Goal: Information Seeking & Learning: Check status

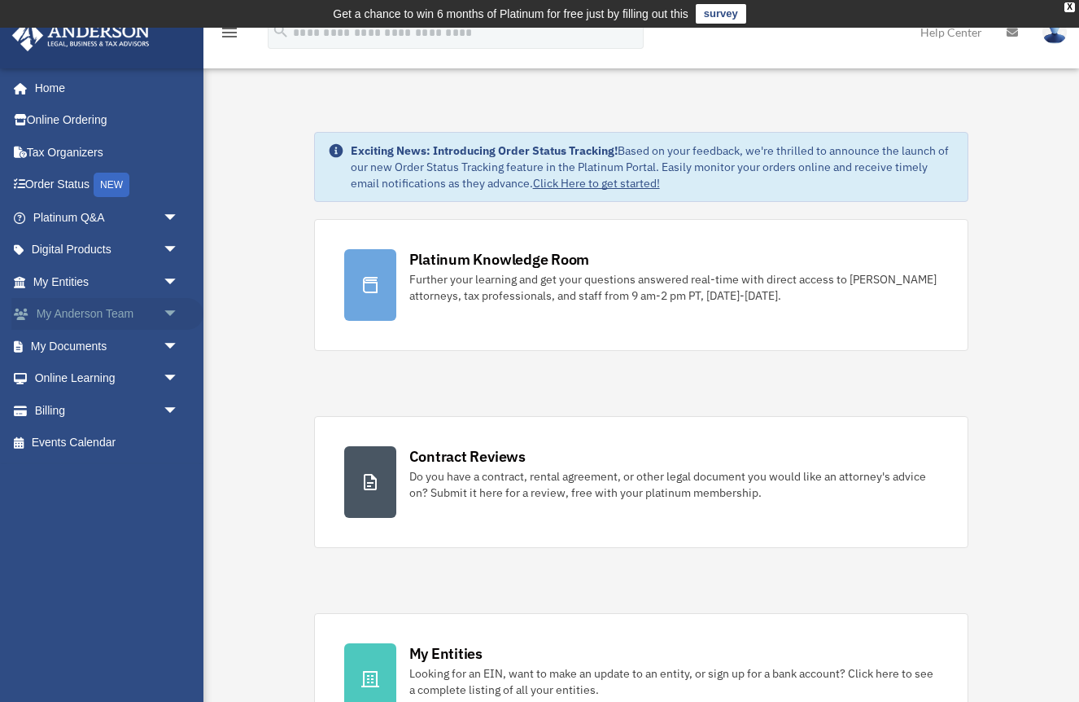
click at [133, 309] on link "My Anderson Team arrow_drop_down" at bounding box center [107, 314] width 192 height 33
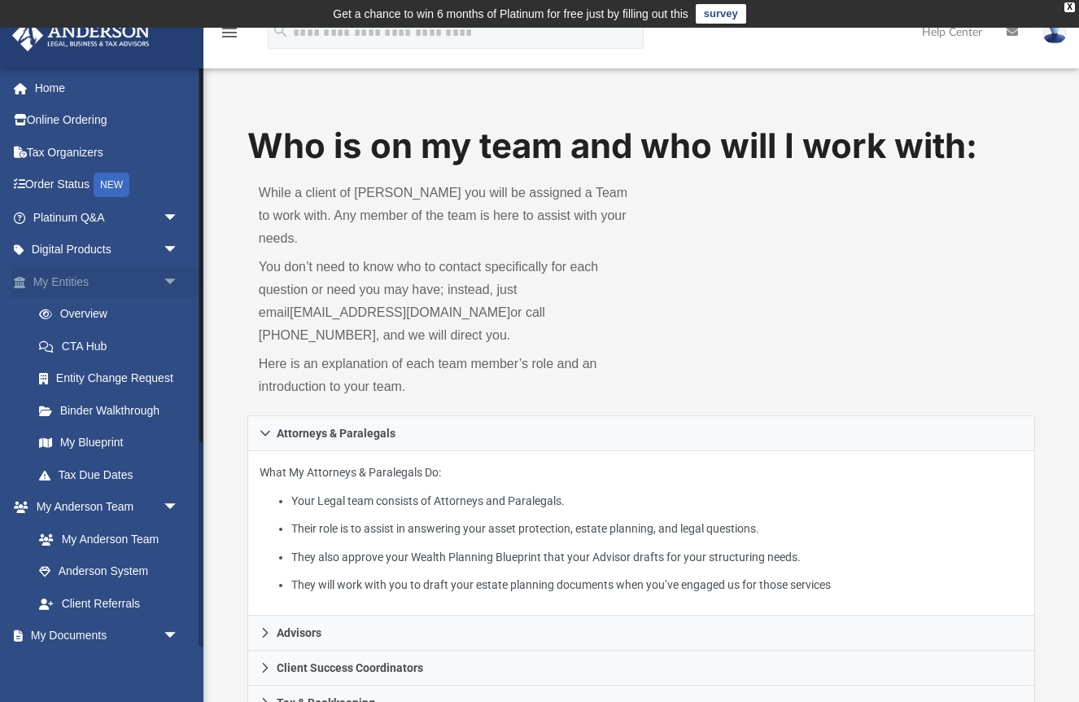
click at [136, 278] on link "My Entities arrow_drop_down" at bounding box center [107, 281] width 192 height 33
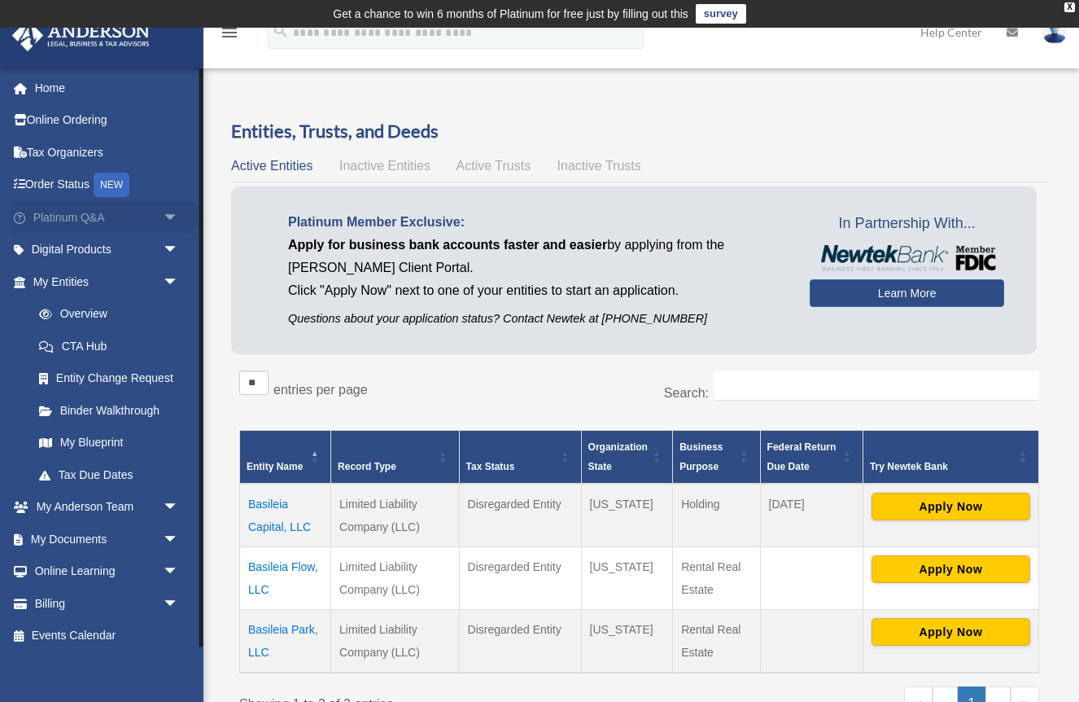
click at [166, 213] on span "arrow_drop_down" at bounding box center [179, 217] width 33 height 33
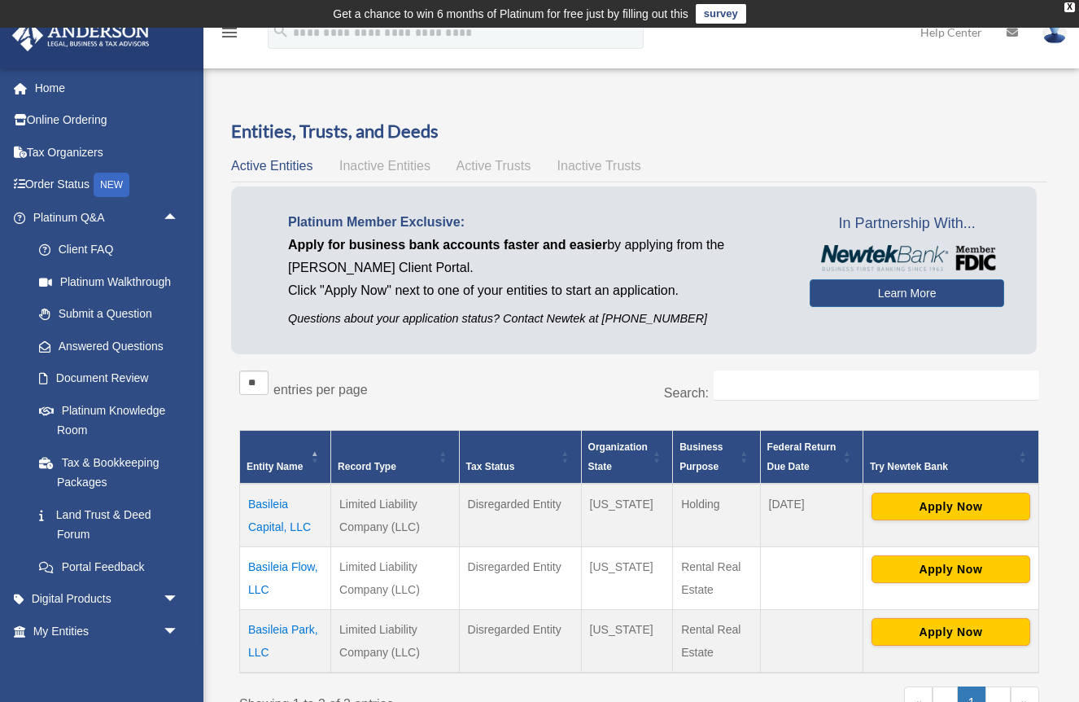
click at [270, 503] on td "Basileia Capital, LLC" at bounding box center [285, 515] width 91 height 63
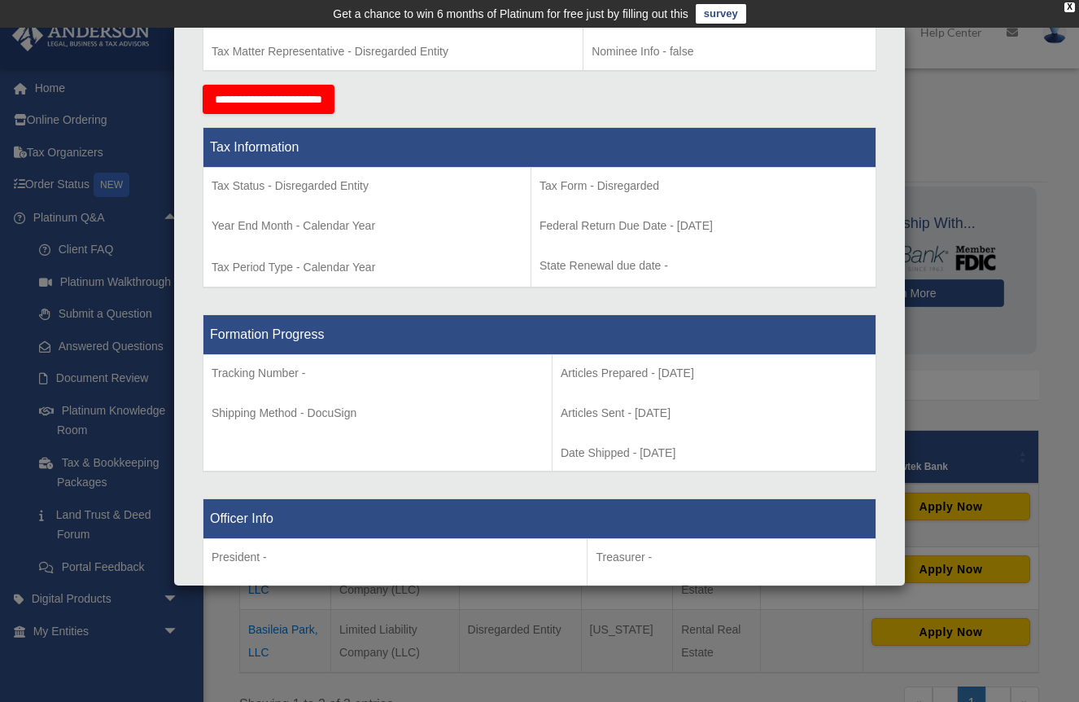
scroll to position [732, 0]
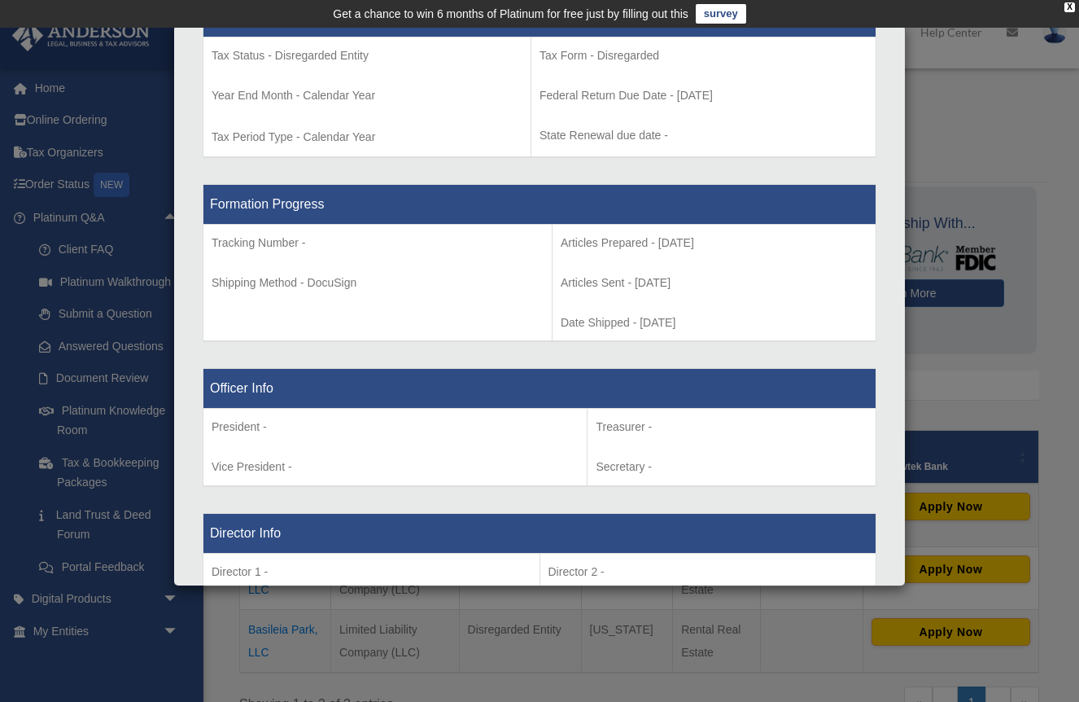
click at [971, 187] on div "Details × Articles Sent Organizational Date" at bounding box center [539, 351] width 1079 height 702
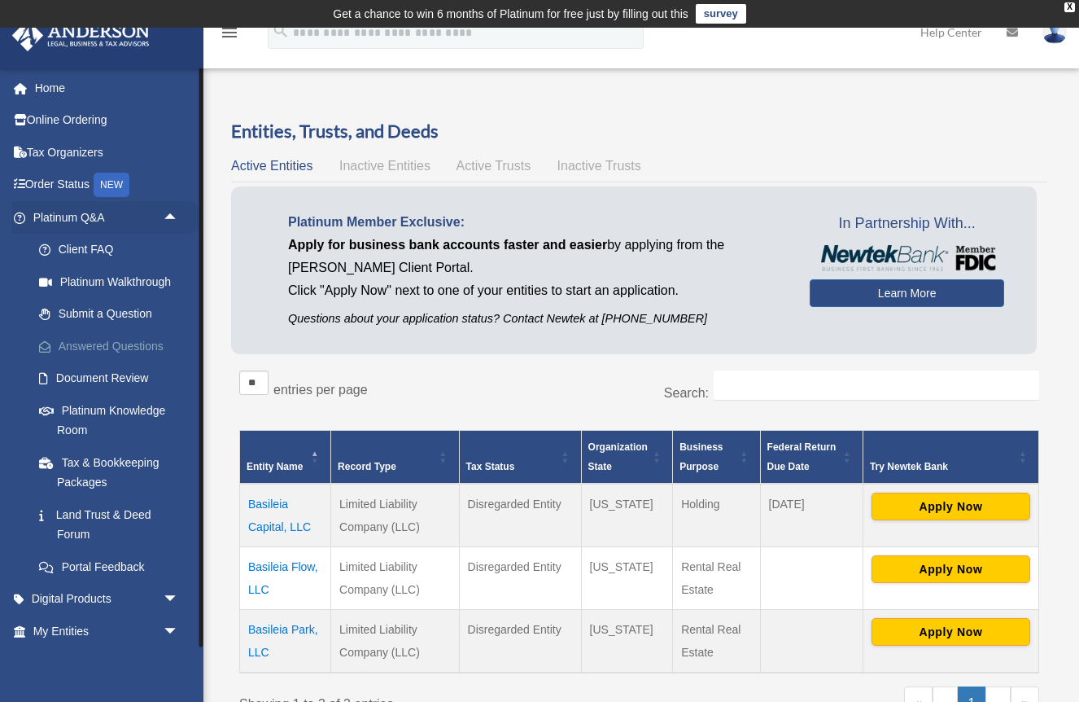
click at [127, 343] on link "Answered Questions" at bounding box center [113, 346] width 181 height 33
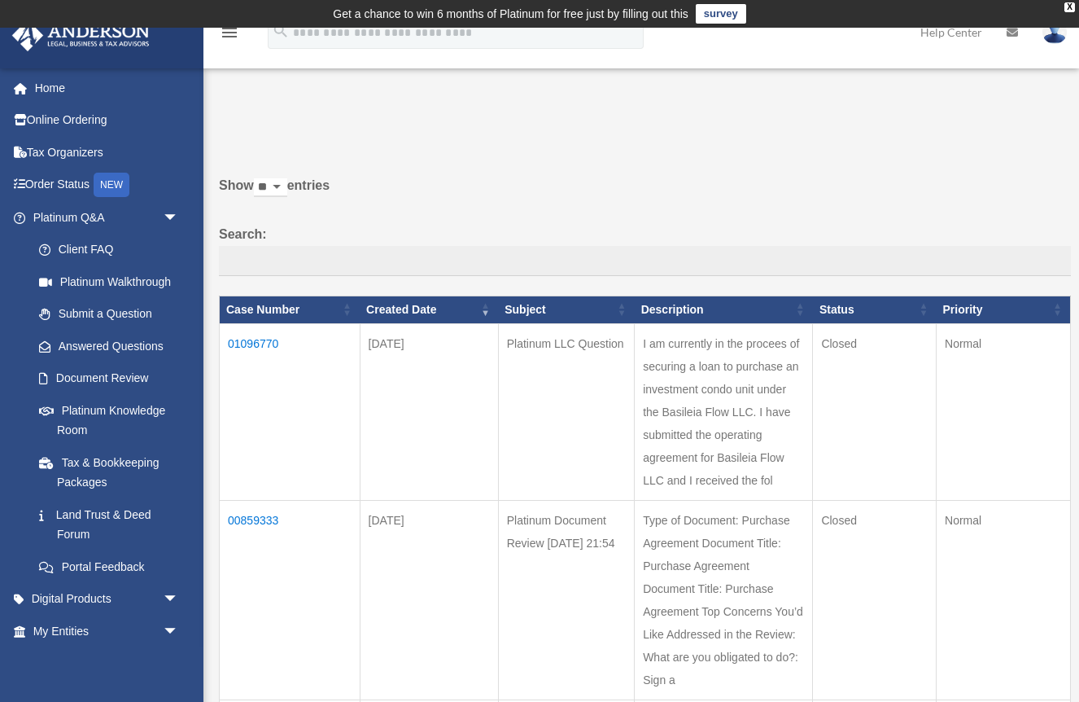
click at [266, 354] on td "01096770" at bounding box center [290, 411] width 141 height 177
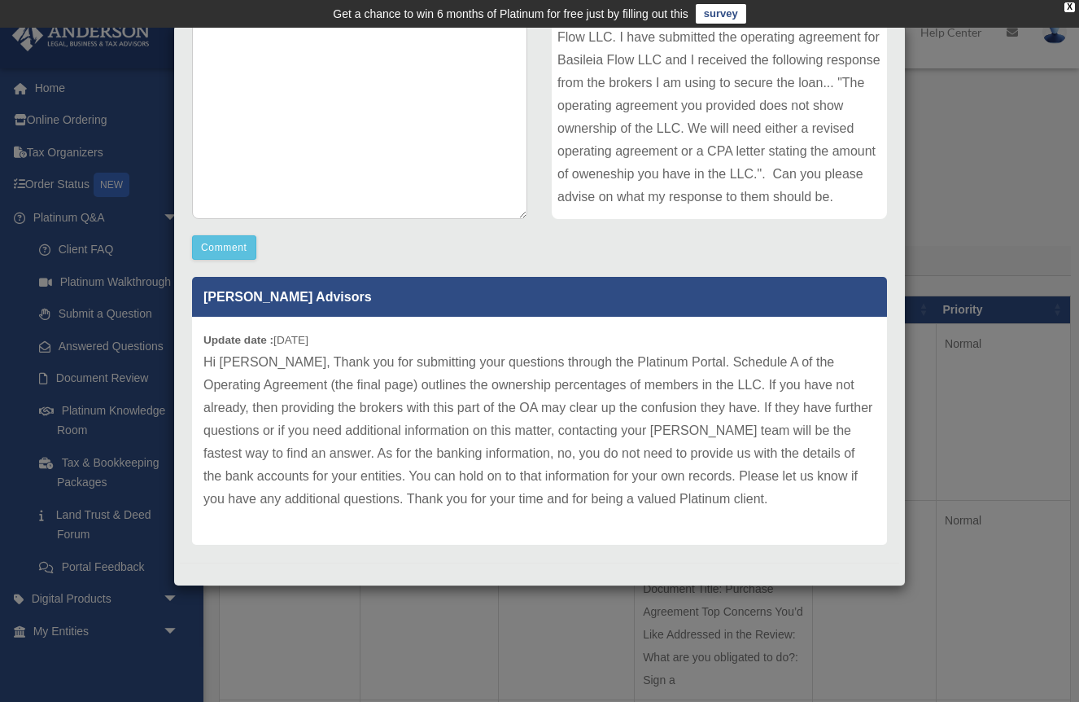
scroll to position [289, 0]
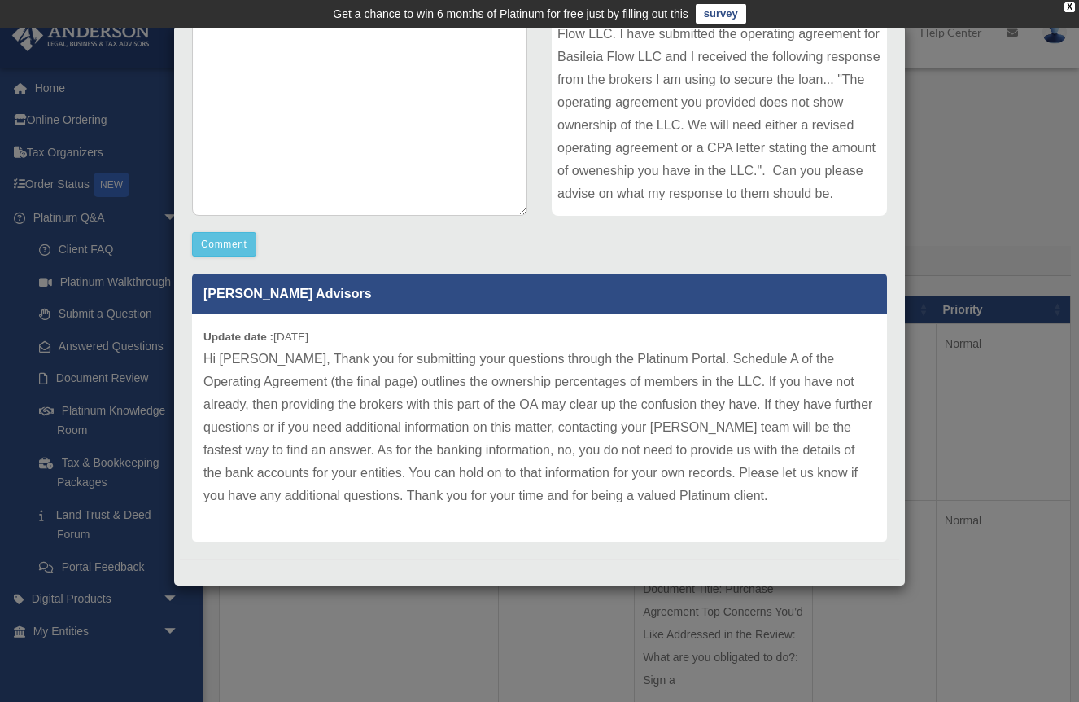
click at [981, 236] on div "Case Detail × Platinum LLC Question Case Number 01096770 Created Date [DATE] St…" at bounding box center [539, 351] width 1079 height 702
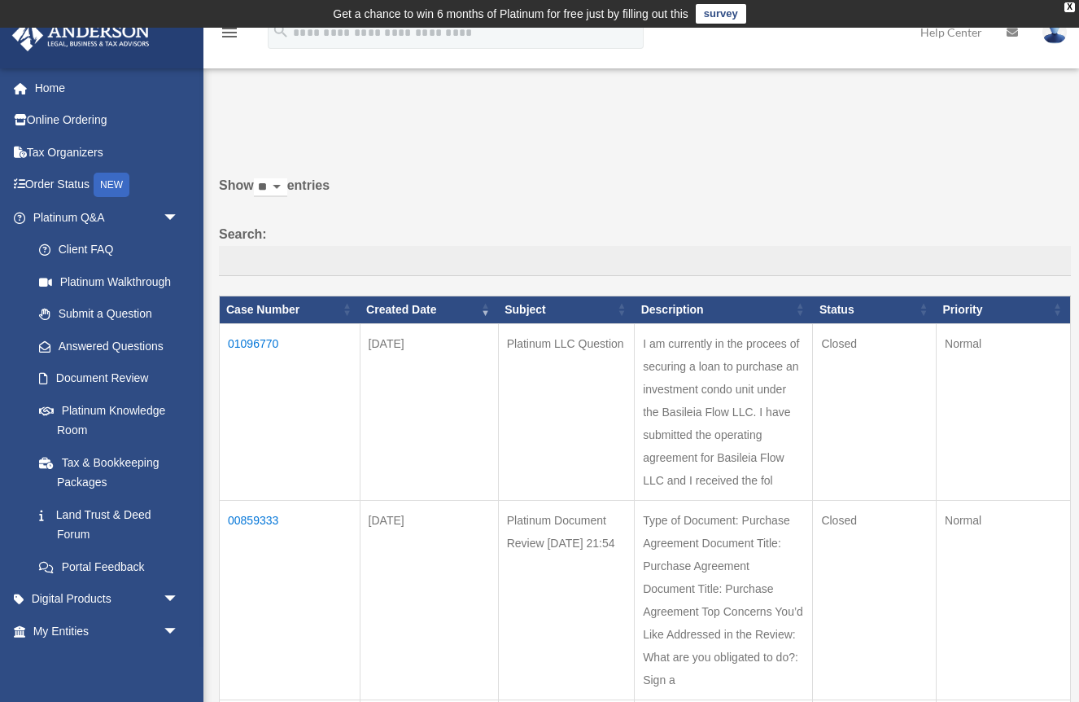
scroll to position [0, 0]
